Goal: Find specific page/section: Find specific page/section

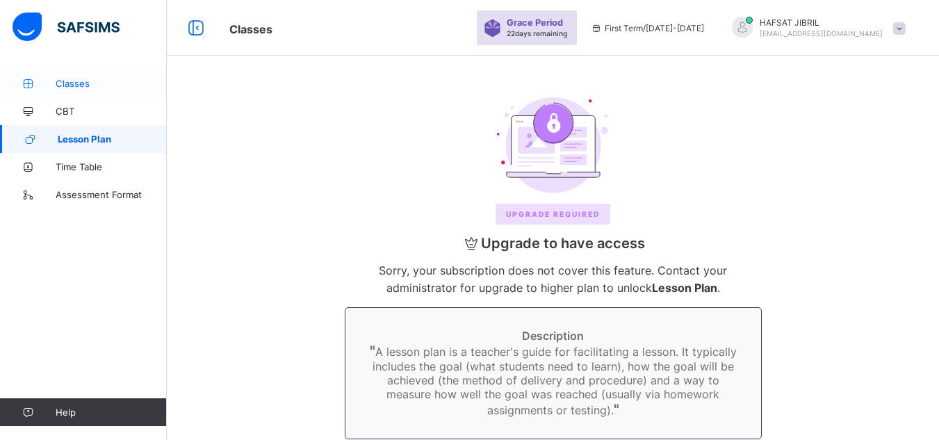
click at [92, 88] on span "Classes" at bounding box center [111, 83] width 111 height 11
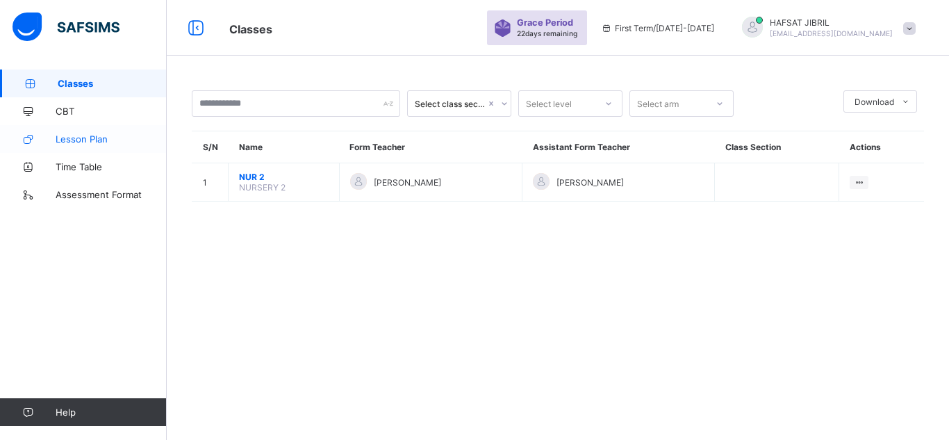
click at [105, 136] on span "Lesson Plan" at bounding box center [111, 138] width 111 height 11
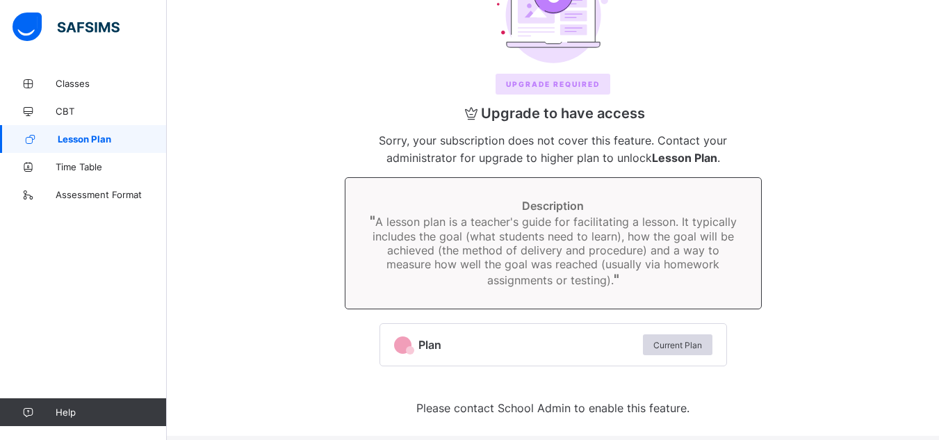
scroll to position [140, 0]
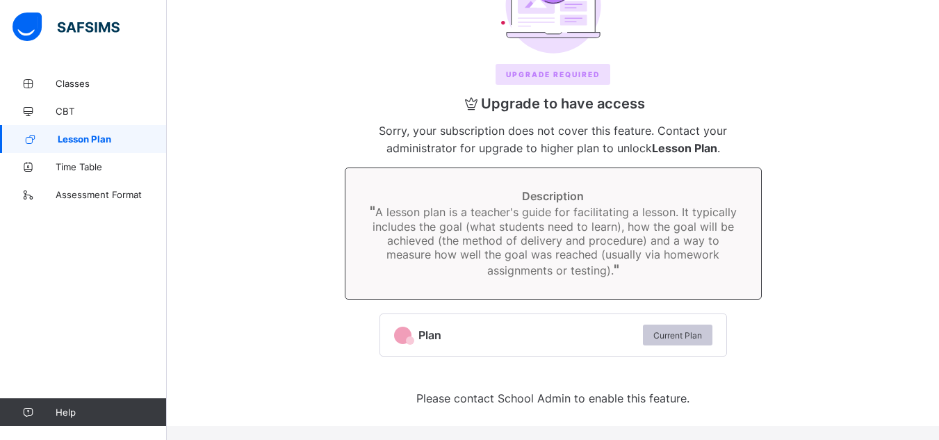
click at [702, 330] on span "Current Plan" at bounding box center [677, 335] width 49 height 10
